Goal: Information Seeking & Learning: Understand process/instructions

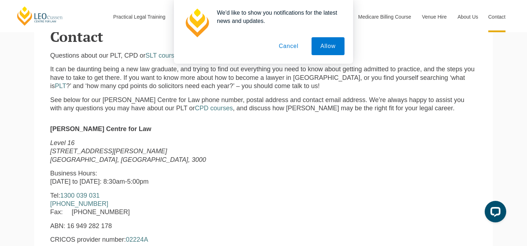
click at [297, 49] on button "Cancel" at bounding box center [289, 46] width 38 height 18
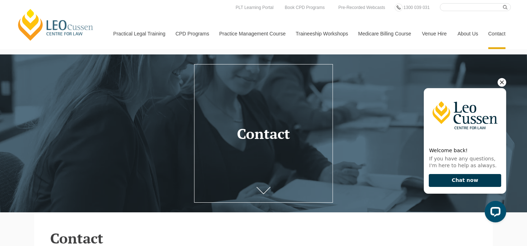
click at [457, 179] on button "Chat now" at bounding box center [465, 180] width 72 height 13
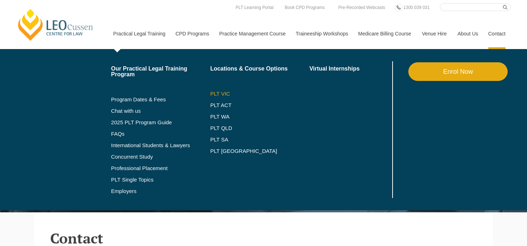
click at [213, 95] on link "PLT VIC" at bounding box center [259, 94] width 99 height 6
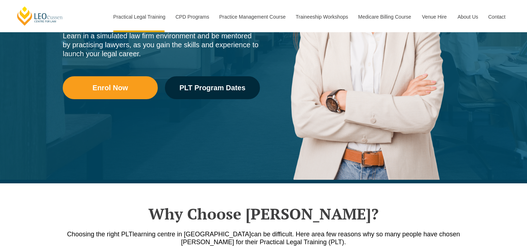
scroll to position [309, 0]
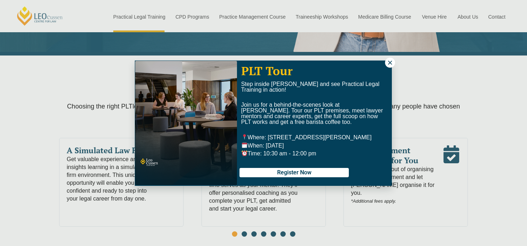
click at [392, 60] on icon at bounding box center [390, 63] width 6 height 6
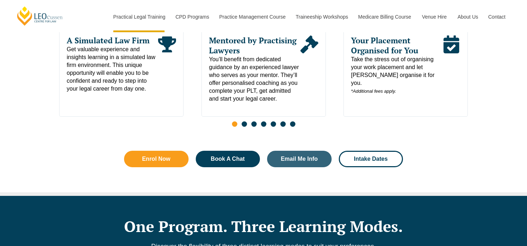
scroll to position [419, 0]
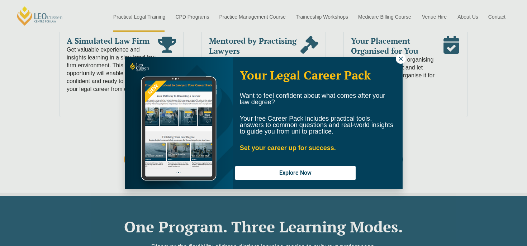
click at [399, 58] on icon at bounding box center [401, 59] width 6 height 6
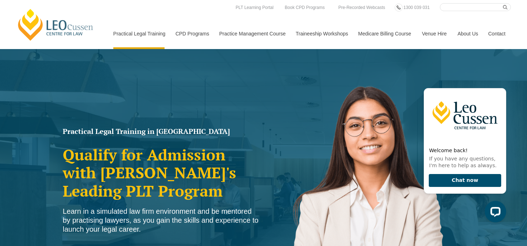
scroll to position [0, 0]
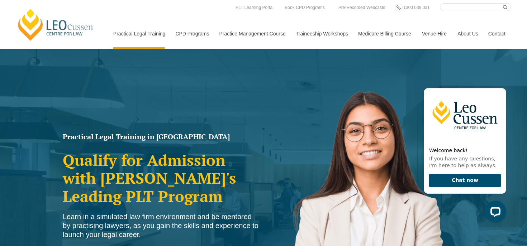
click at [468, 10] on input "Search here" at bounding box center [475, 7] width 71 height 8
type input "t"
type input "checklist"
click at [503, 3] on button "submit" at bounding box center [507, 7] width 8 height 8
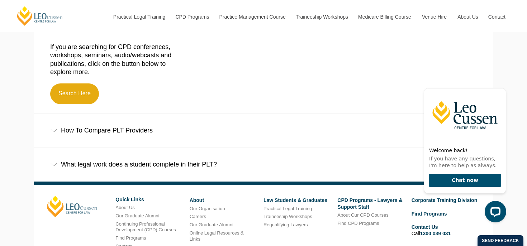
scroll to position [298, 0]
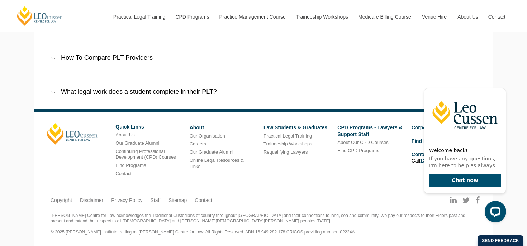
click at [132, 89] on div "What legal work does a student complete in their PLT?" at bounding box center [263, 91] width 459 height 33
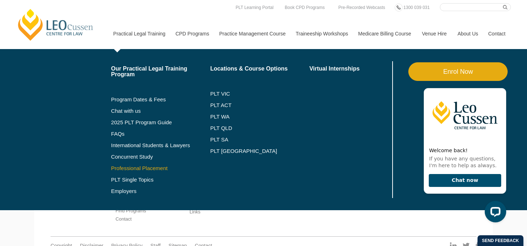
click at [146, 171] on link "Professional Placement" at bounding box center [160, 169] width 99 height 6
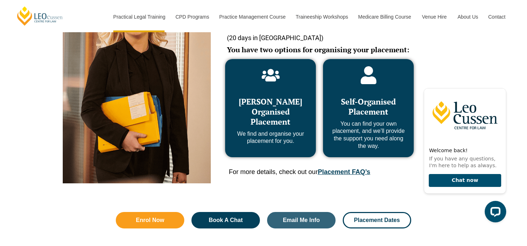
click at [368, 116] on span "Self-Organised Placement" at bounding box center [368, 106] width 55 height 20
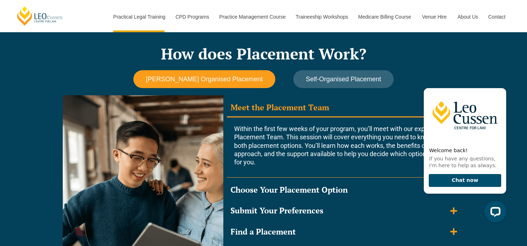
scroll to position [613, 0]
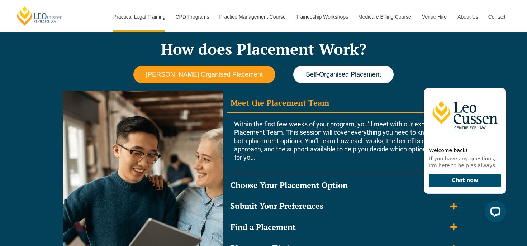
click at [333, 74] on span "Self-Organised Placement" at bounding box center [343, 75] width 75 height 8
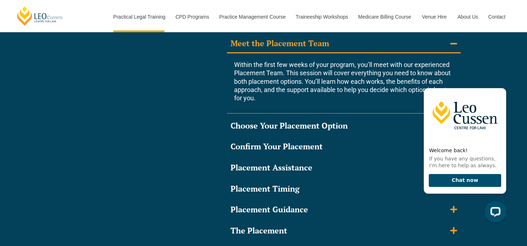
scroll to position [705, 0]
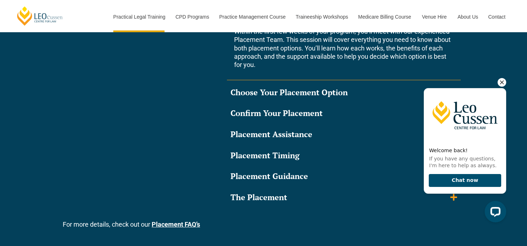
click at [501, 83] on icon "Hide greeting" at bounding box center [502, 82] width 9 height 9
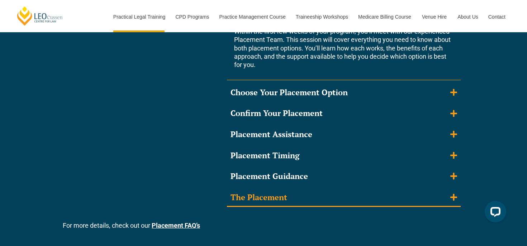
click at [345, 199] on summary "The Placement" at bounding box center [344, 198] width 234 height 19
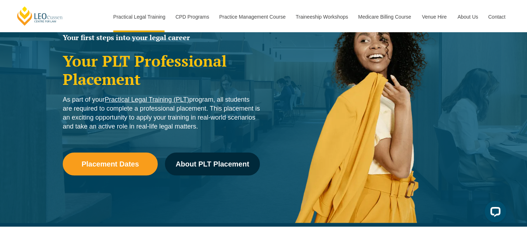
scroll to position [30, 0]
